Goal: Browse casually

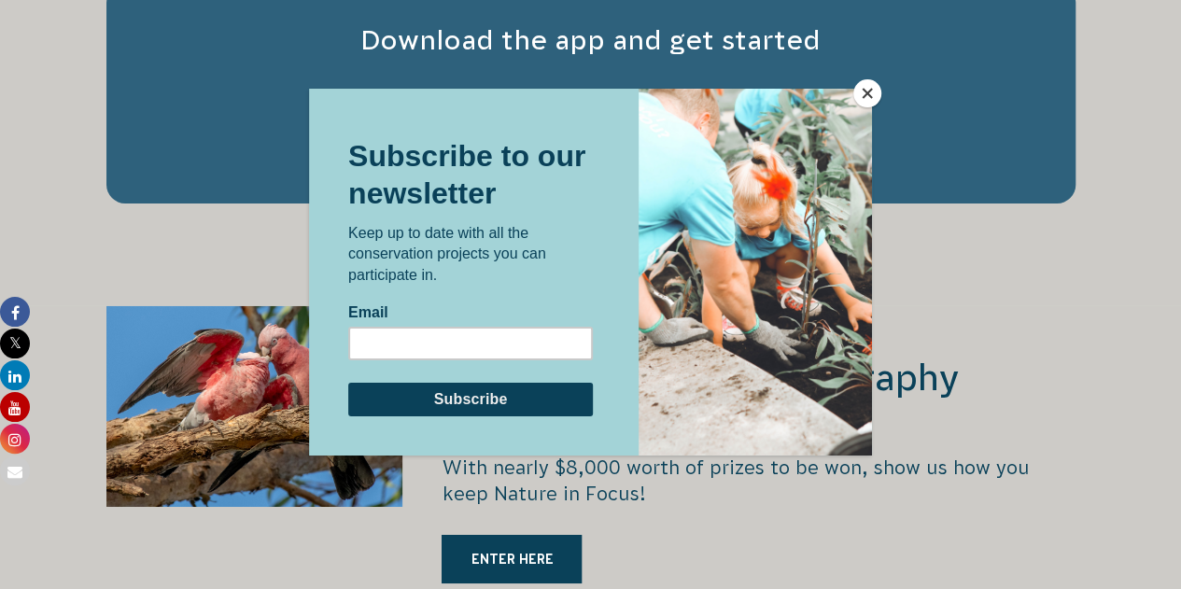
scroll to position [3081, 0]
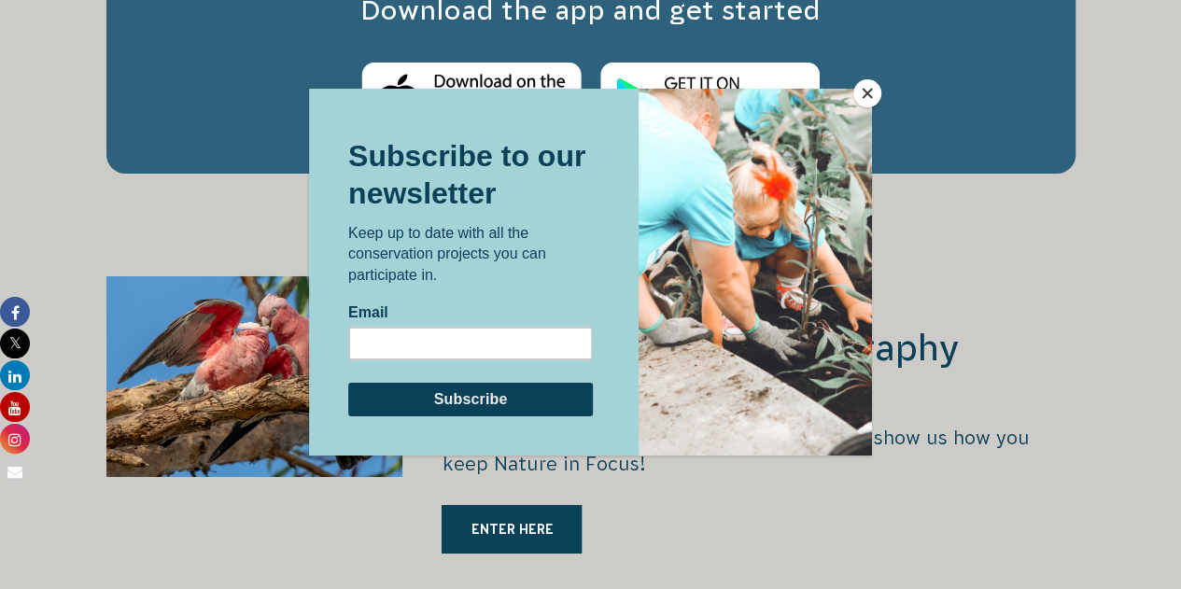
click at [868, 108] on div at bounding box center [755, 271] width 233 height 367
click at [868, 98] on button "Close" at bounding box center [867, 93] width 28 height 28
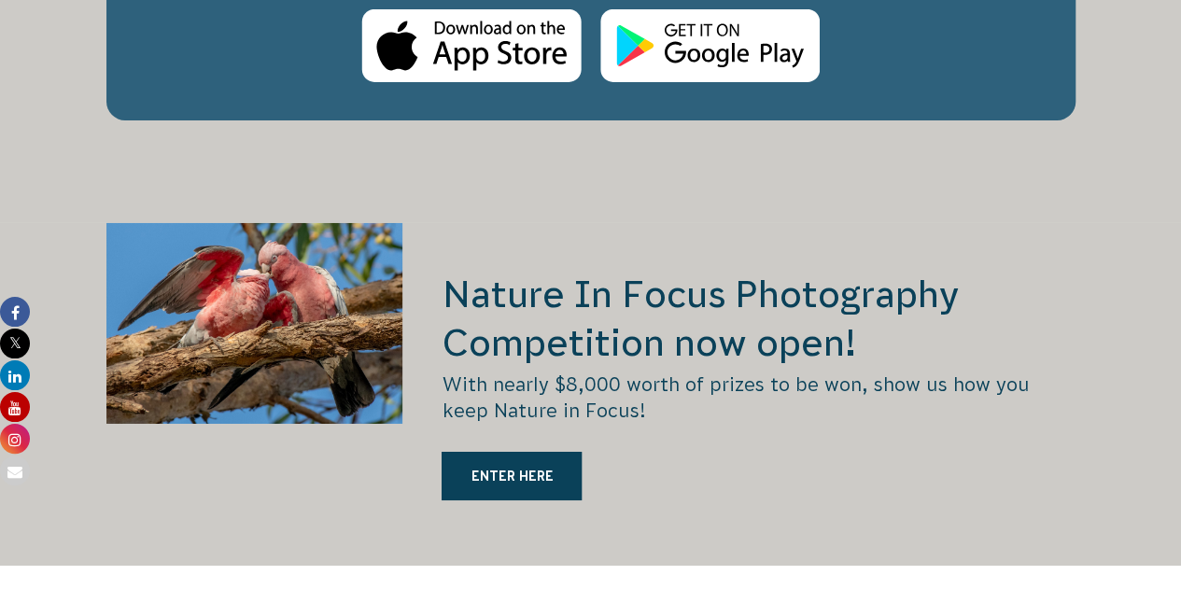
scroll to position [3174, 0]
